Goal: Find specific page/section: Find specific page/section

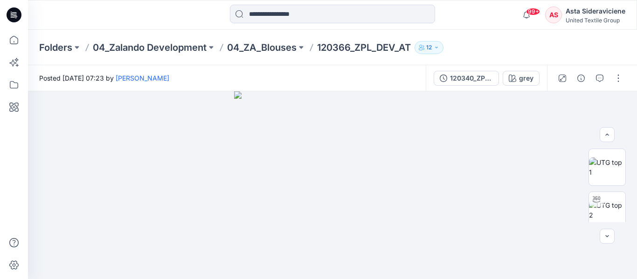
scroll to position [187, 0]
click at [273, 11] on input at bounding box center [332, 14] width 205 height 19
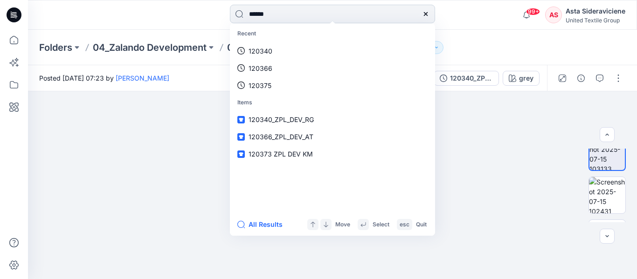
type input "******"
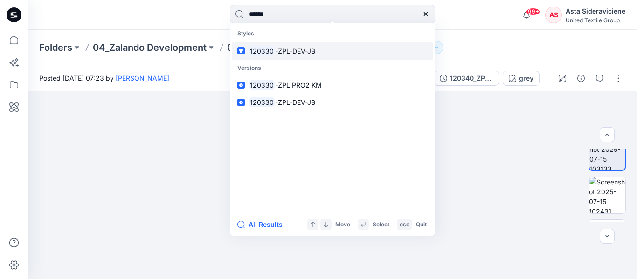
click at [272, 52] on mark "120330" at bounding box center [262, 51] width 27 height 11
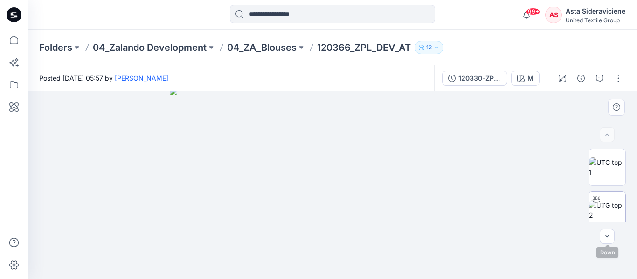
click at [612, 217] on img at bounding box center [607, 211] width 36 height 20
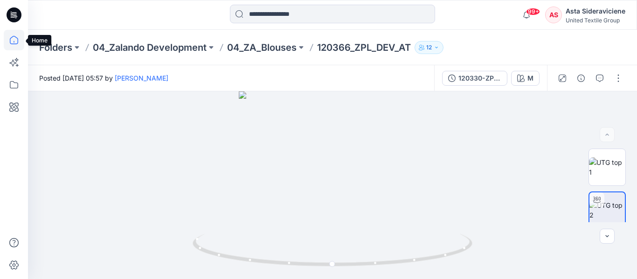
click at [17, 40] on icon at bounding box center [14, 40] width 21 height 21
